Goal: Find specific page/section: Find specific page/section

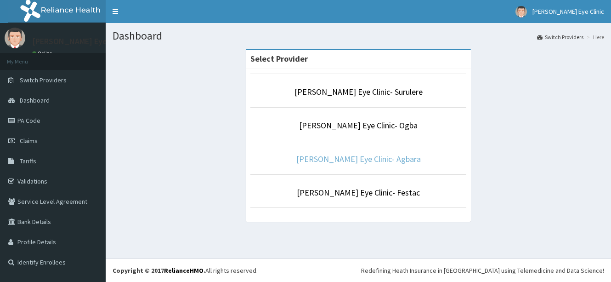
click at [342, 158] on link "[PERSON_NAME] Eye Clinic- Agbara" at bounding box center [358, 158] width 124 height 11
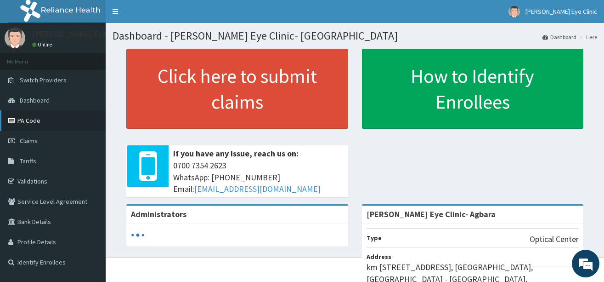
click at [52, 121] on link "PA Code" at bounding box center [53, 120] width 106 height 20
